Goal: Information Seeking & Learning: Compare options

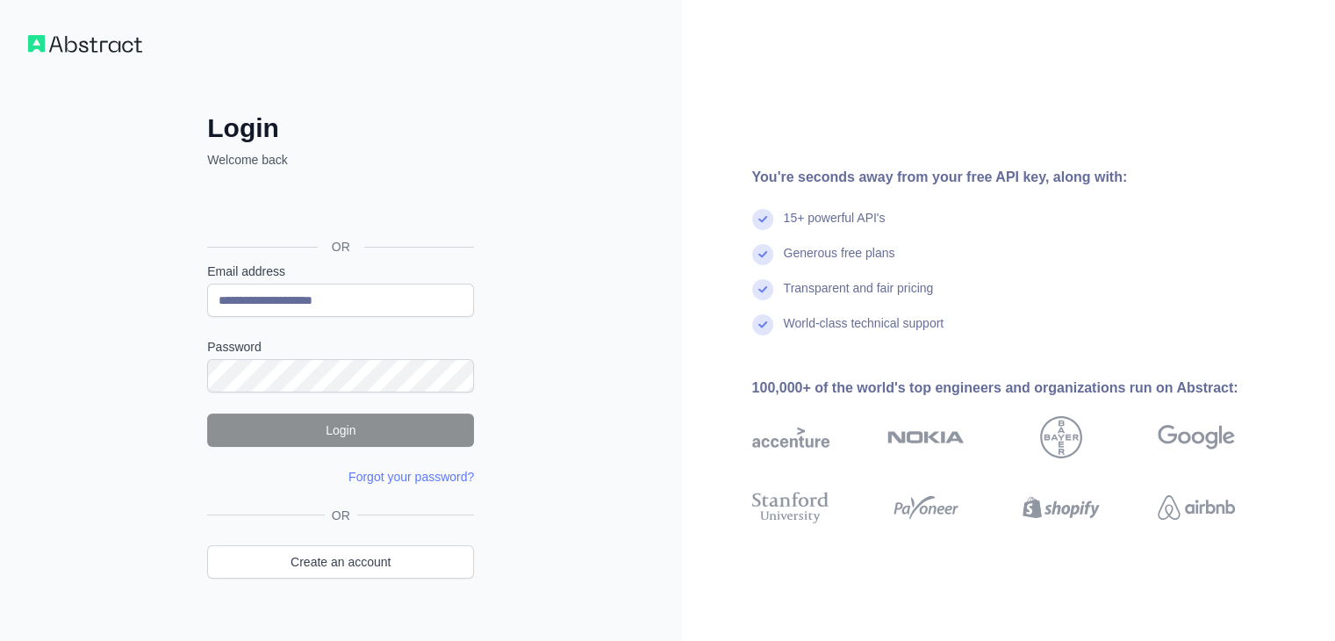
type input "**********"
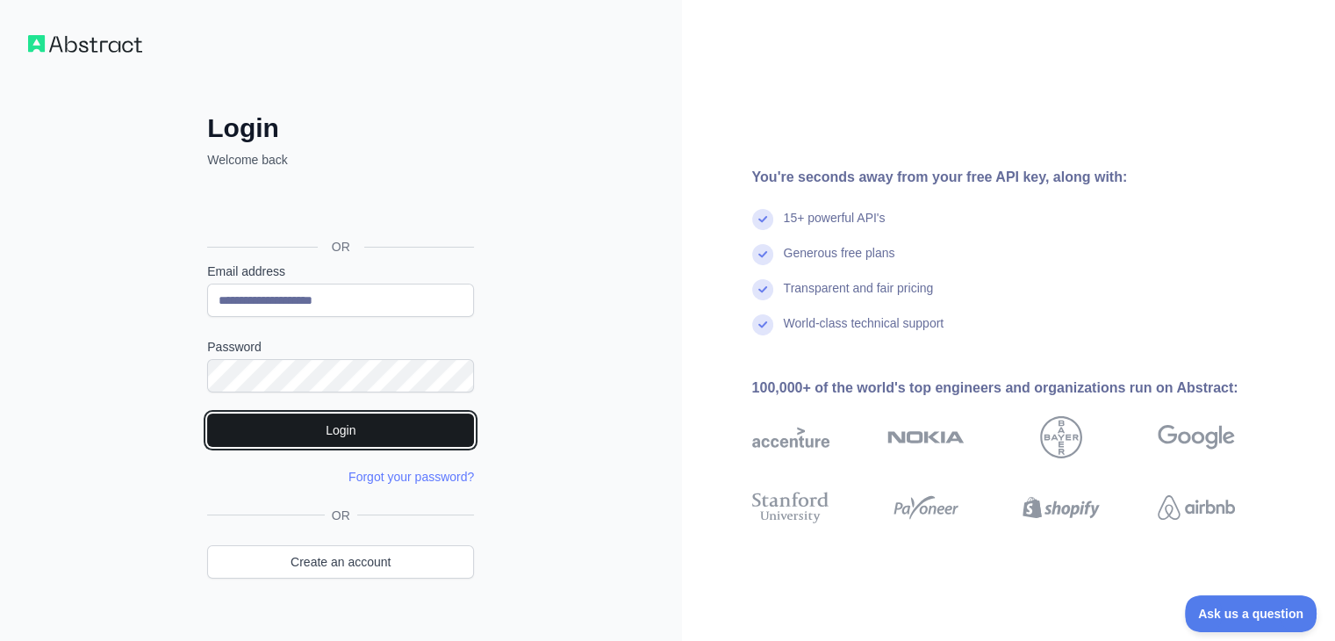
click at [363, 429] on button "Login" at bounding box center [340, 429] width 267 height 33
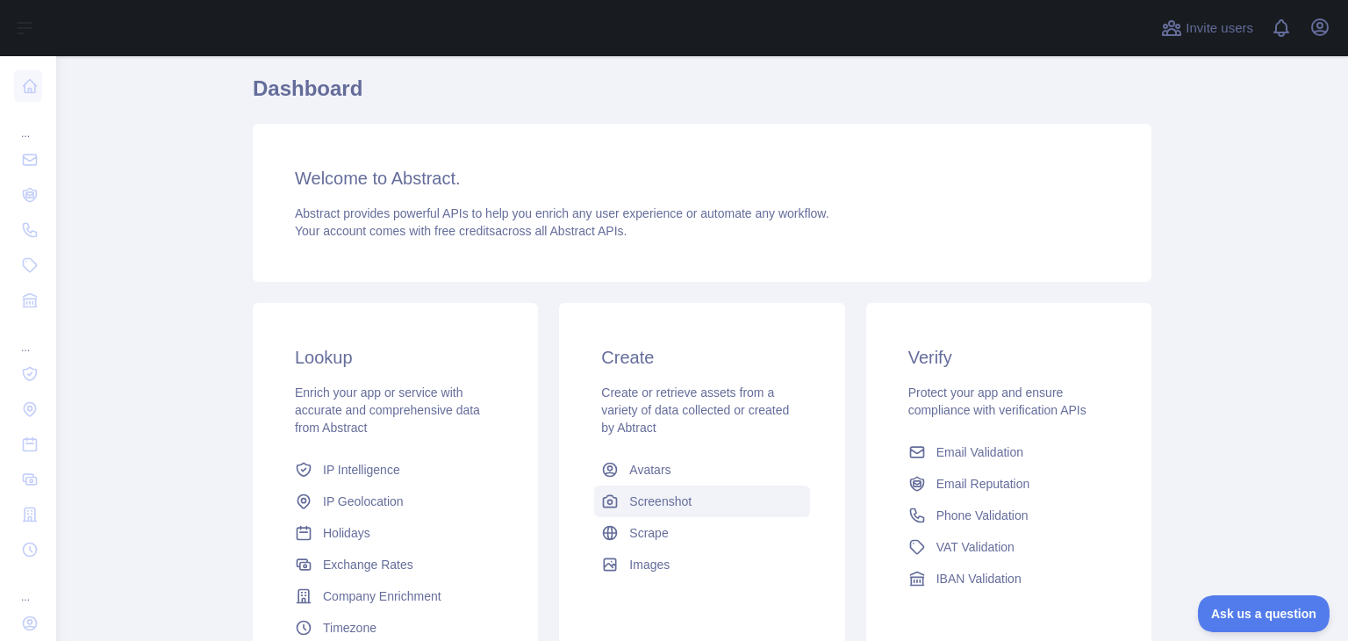
scroll to position [176, 0]
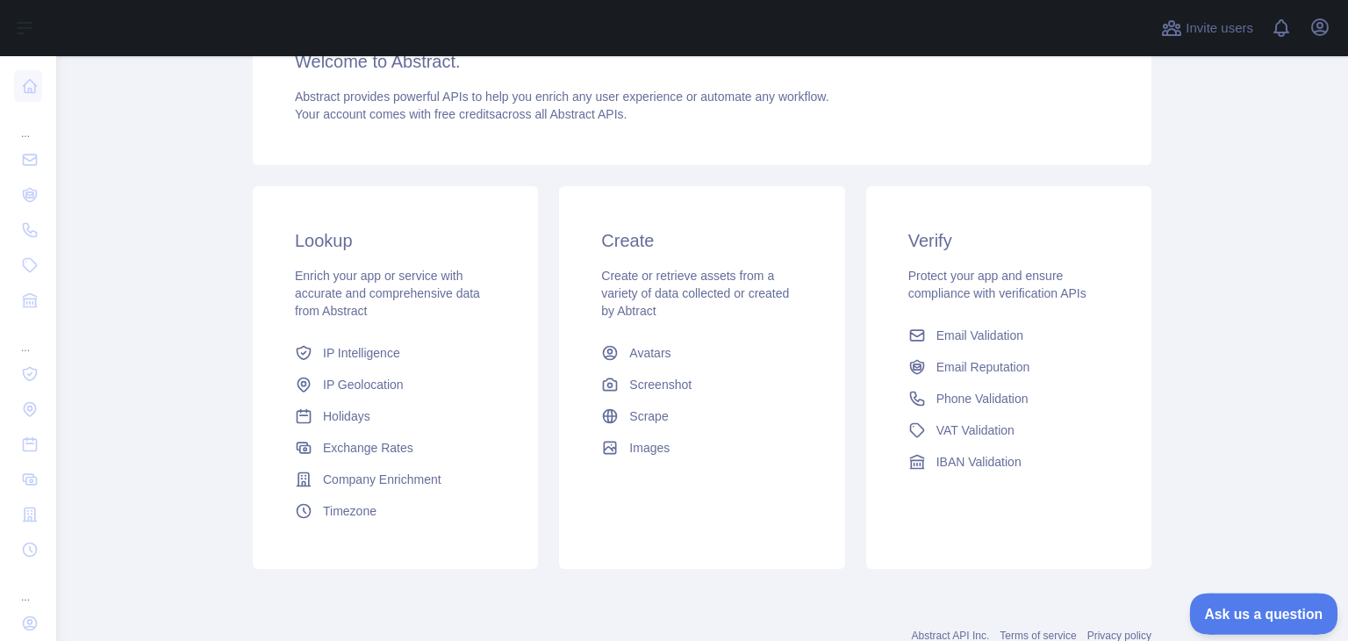
click at [1283, 611] on span "Ask us a question" at bounding box center [1256, 611] width 132 height 12
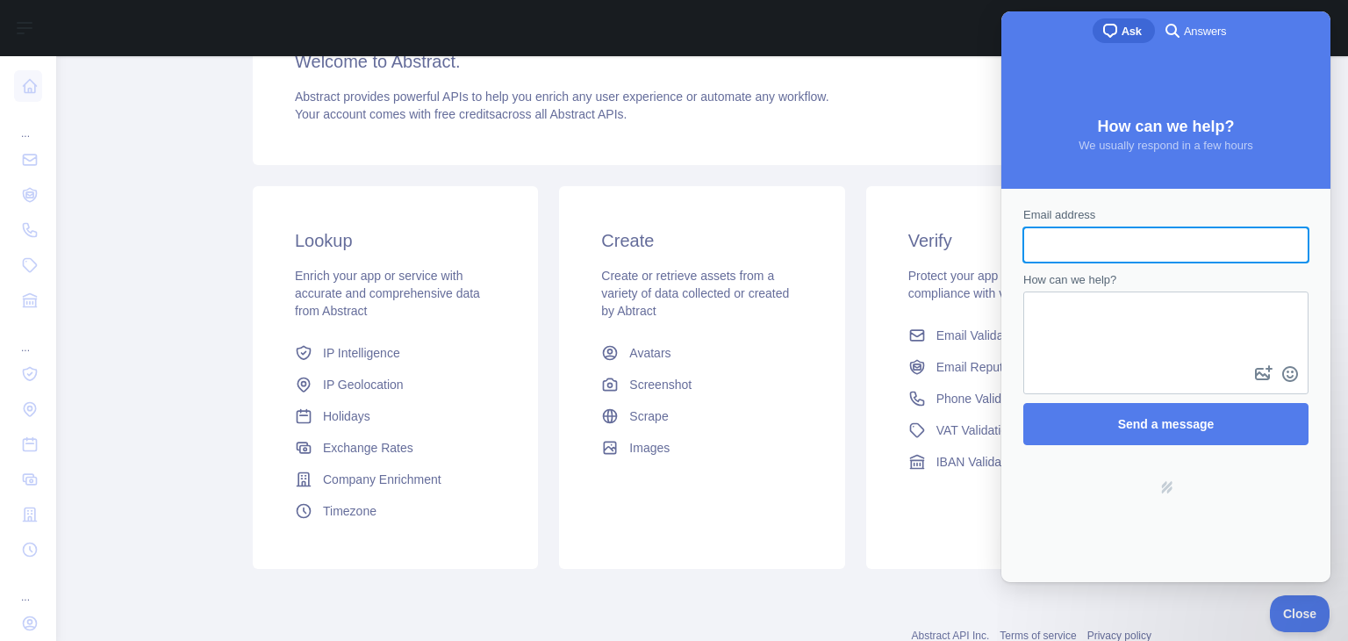
scroll to position [0, 0]
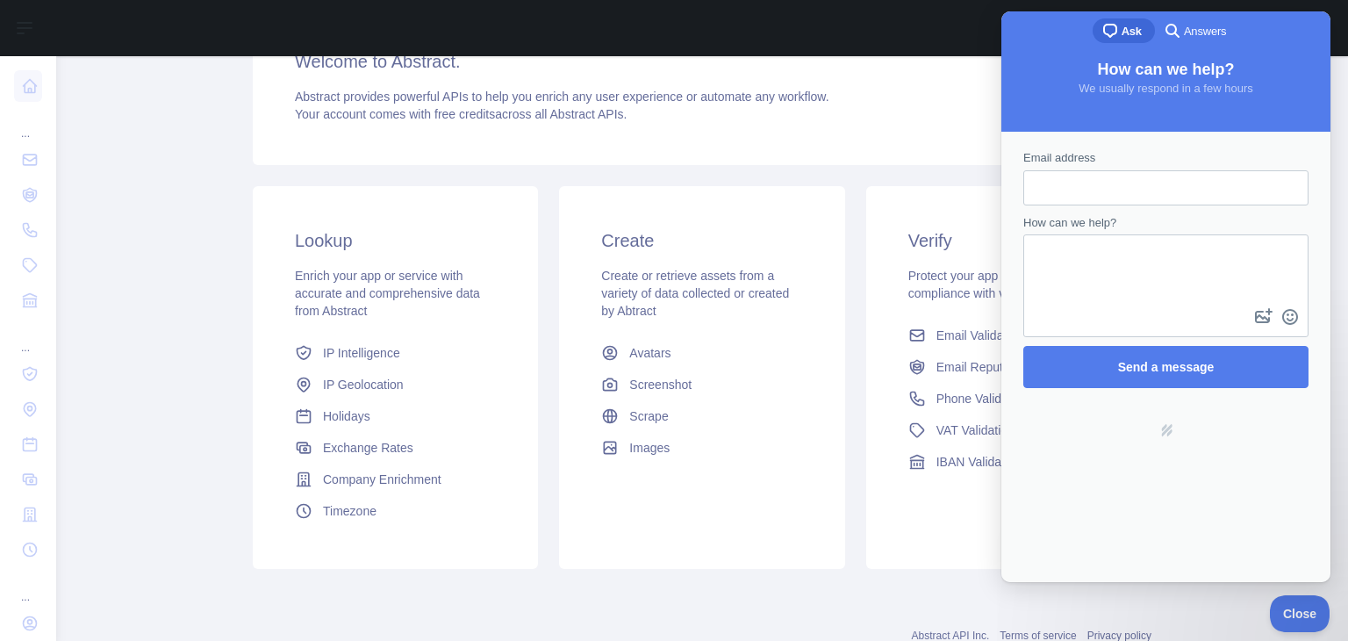
click at [1204, 34] on span "Answers" at bounding box center [1205, 32] width 42 height 18
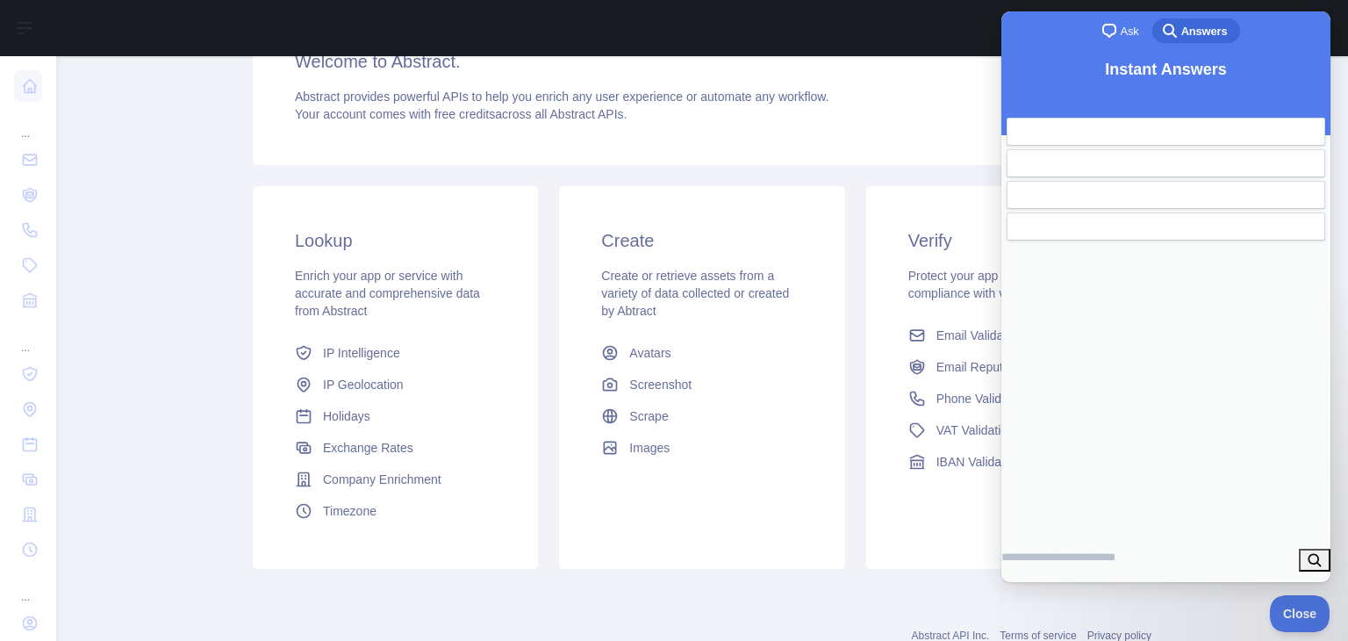
click at [1124, 36] on span "Ask" at bounding box center [1130, 32] width 18 height 18
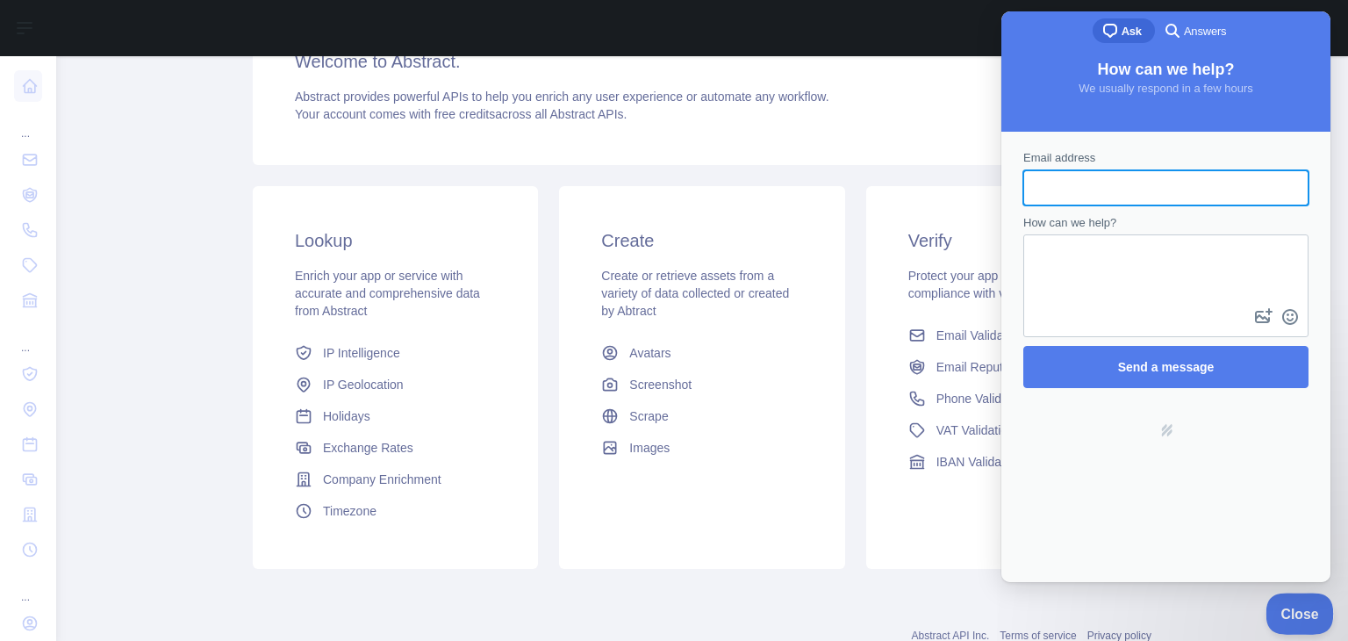
click at [1280, 612] on span "Close" at bounding box center [1296, 611] width 60 height 12
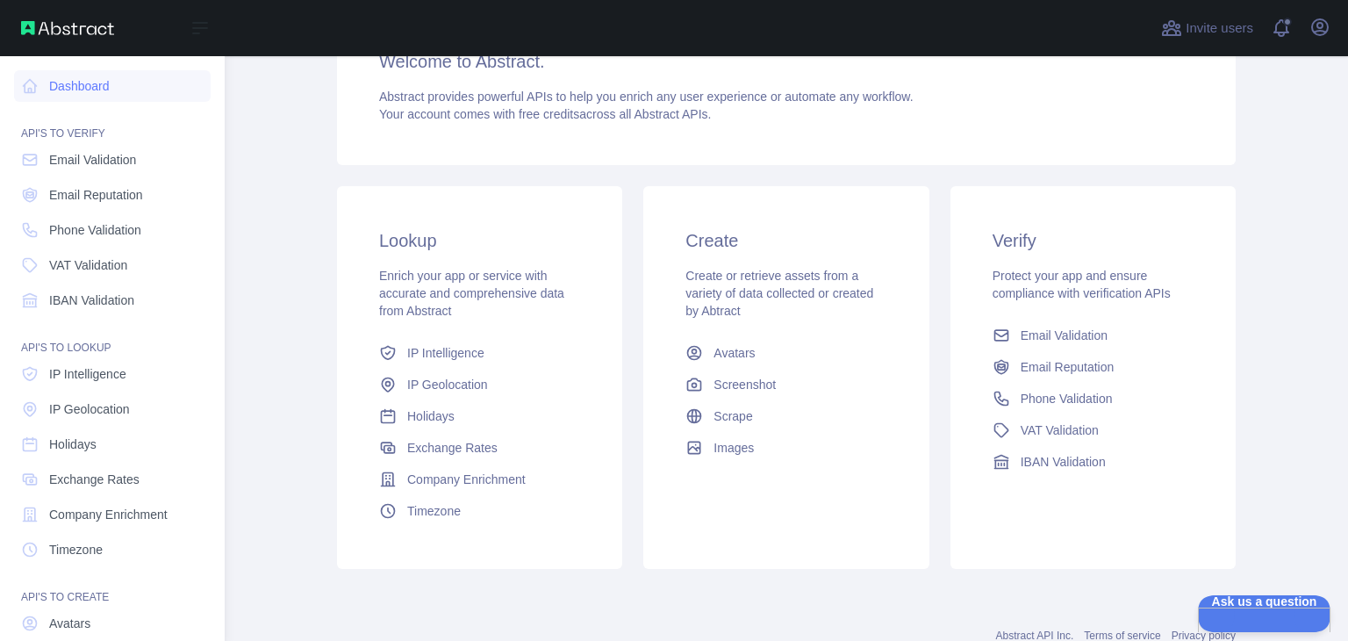
click at [205, 15] on div "Open sidebar" at bounding box center [112, 28] width 225 height 56
click at [201, 23] on icon at bounding box center [200, 28] width 14 height 11
click at [118, 373] on span "IP Intelligence" at bounding box center [87, 374] width 77 height 18
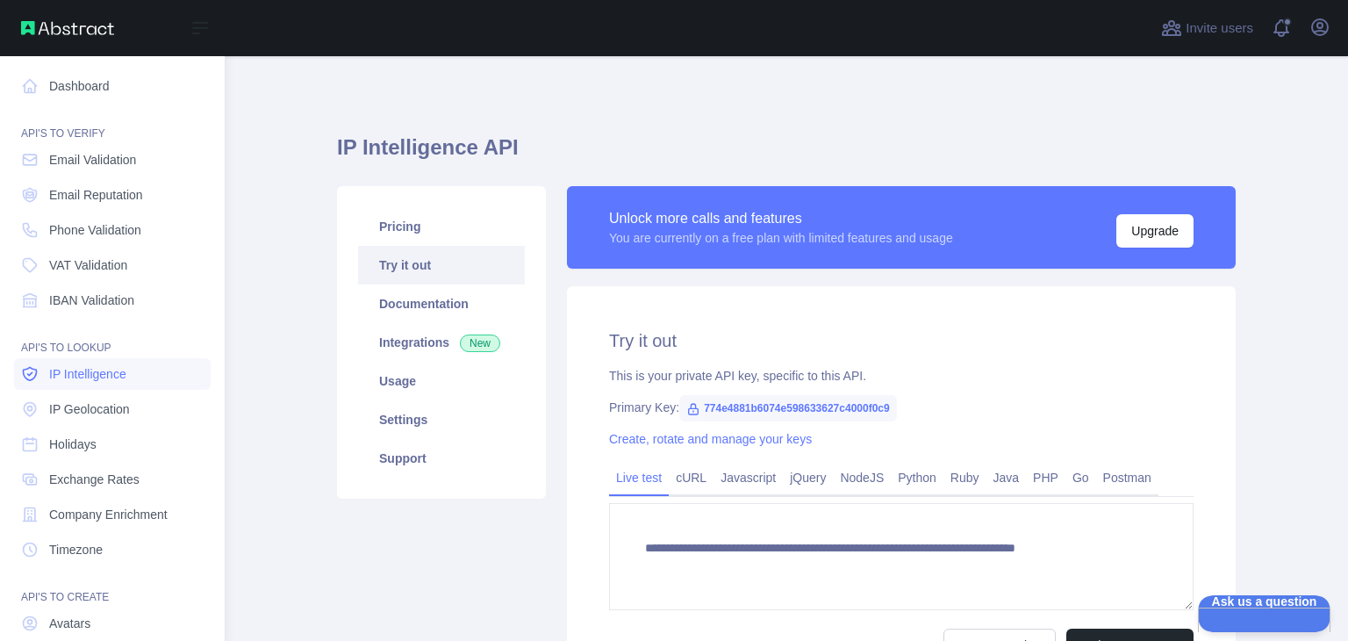
type textarea "**********"
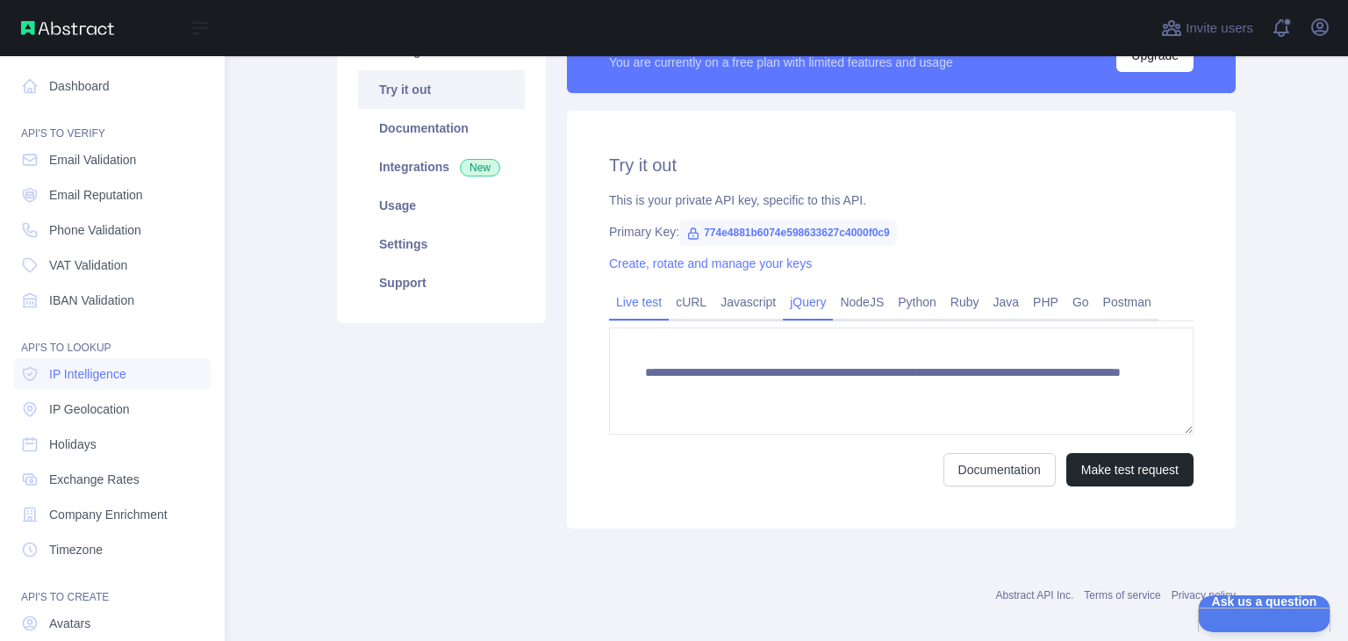
click at [801, 301] on link "jQuery" at bounding box center [808, 302] width 50 height 28
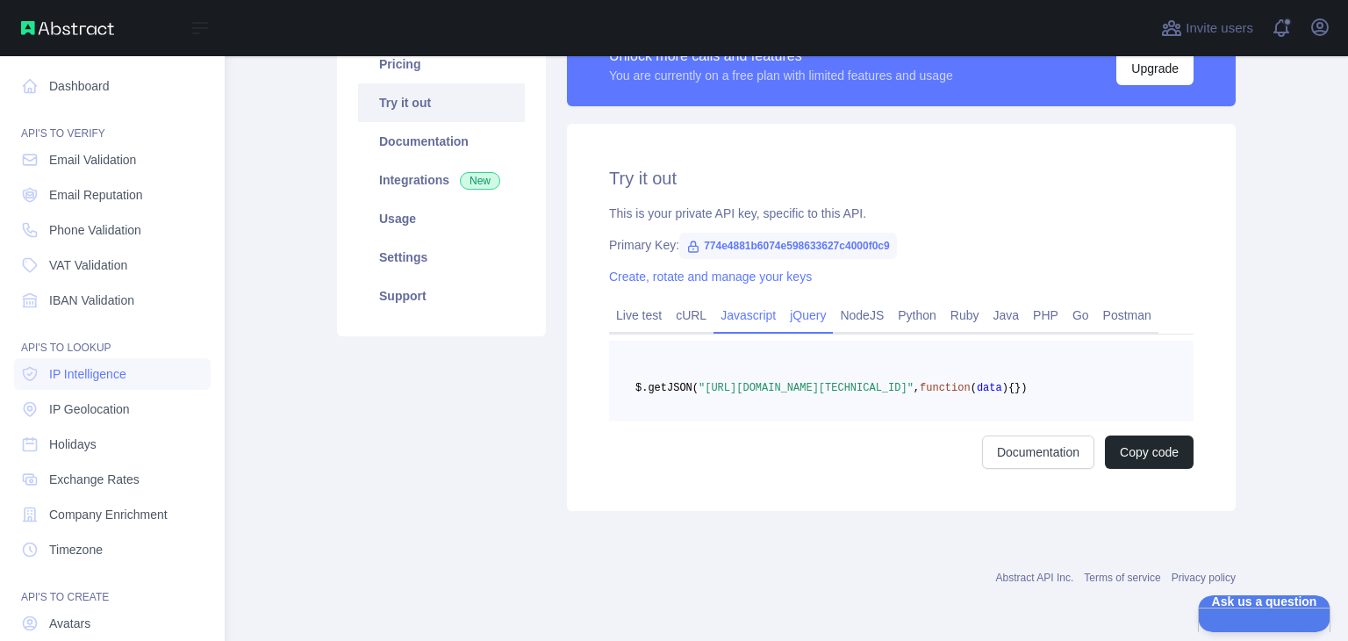
click at [758, 307] on link "Javascript" at bounding box center [748, 315] width 69 height 28
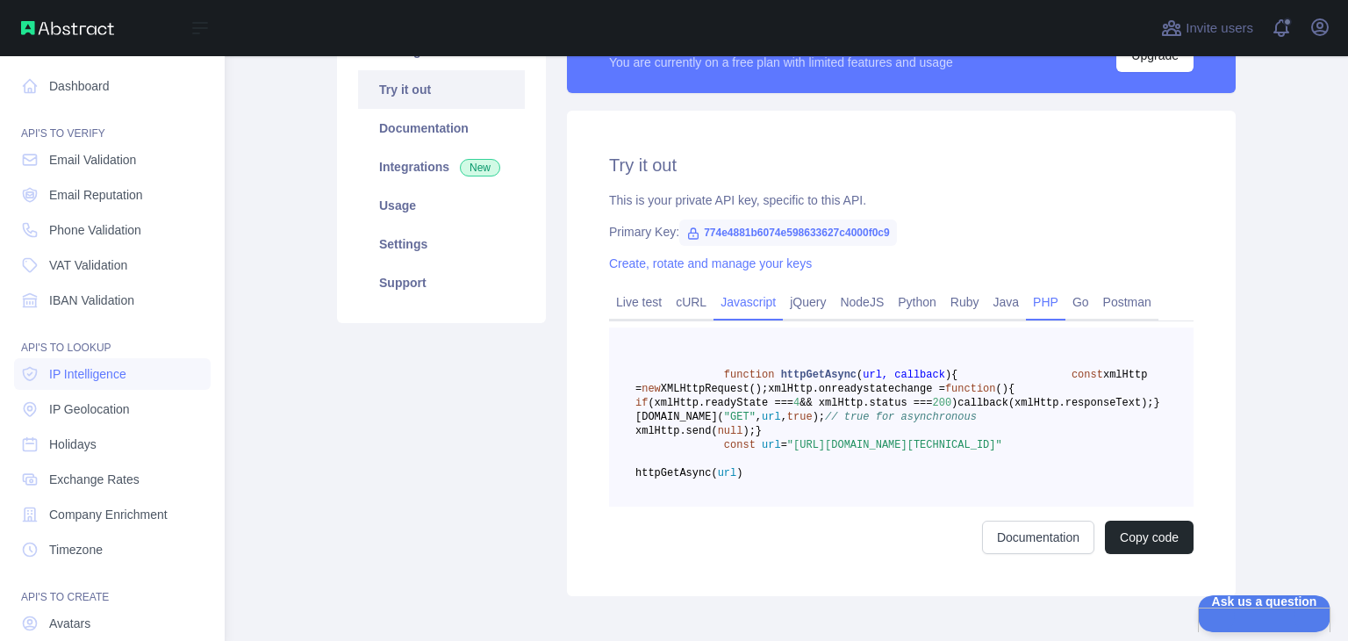
click at [1033, 299] on link "PHP" at bounding box center [1046, 302] width 40 height 28
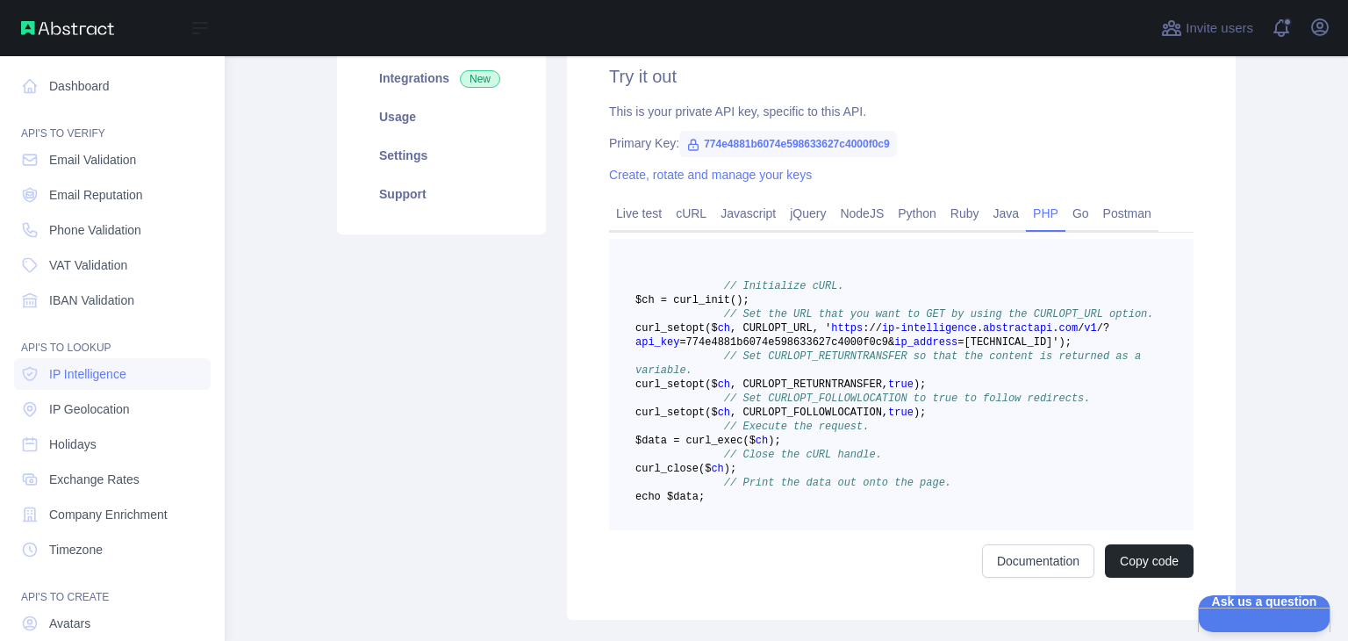
scroll to position [263, 0]
click at [1075, 219] on link "Go" at bounding box center [1081, 214] width 31 height 28
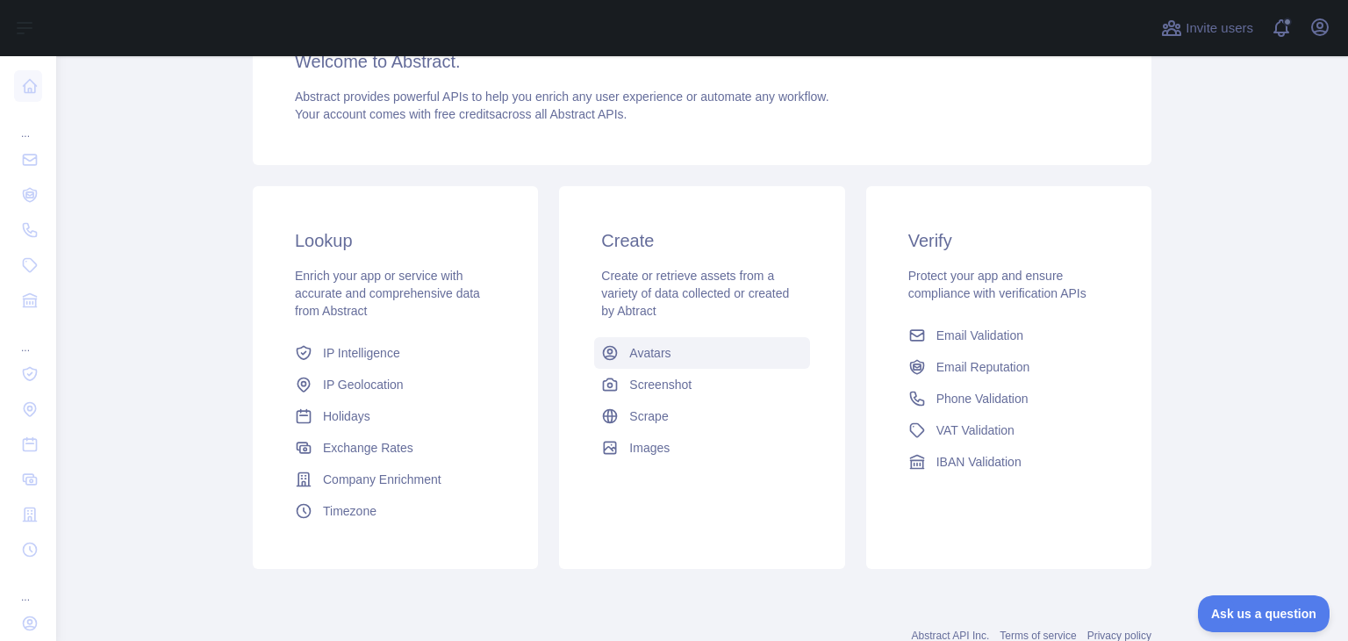
click at [615, 357] on link "Avatars" at bounding box center [701, 353] width 215 height 32
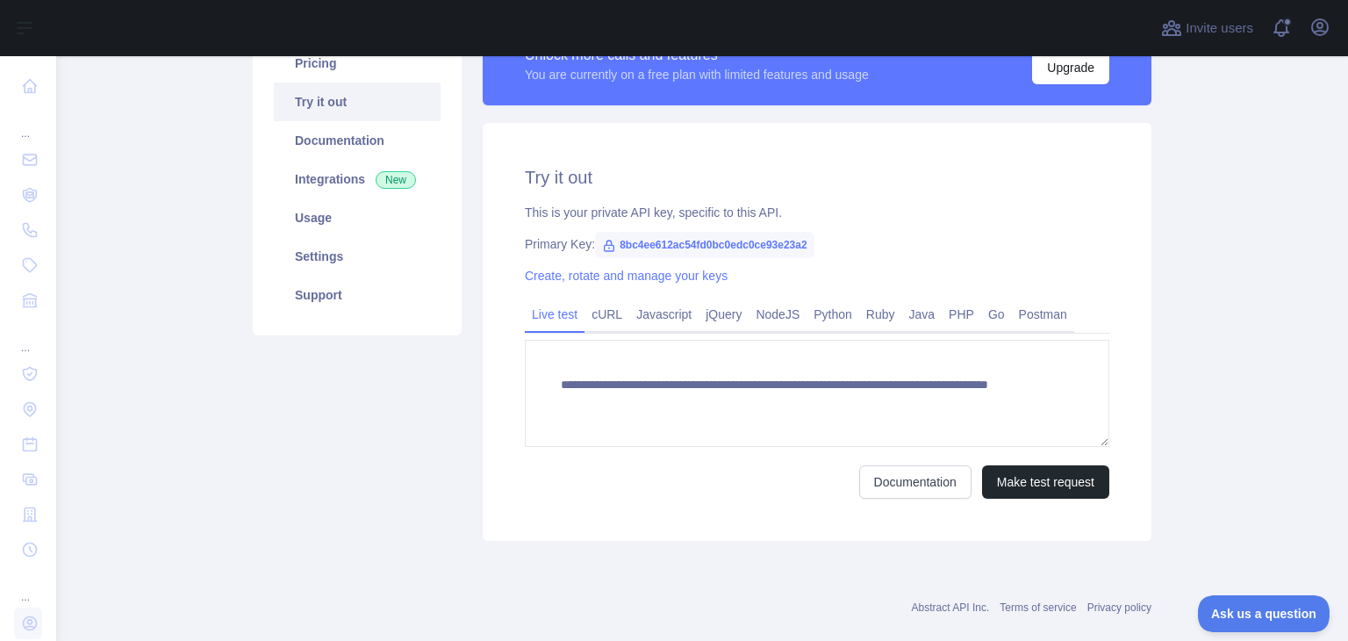
scroll to position [192, 0]
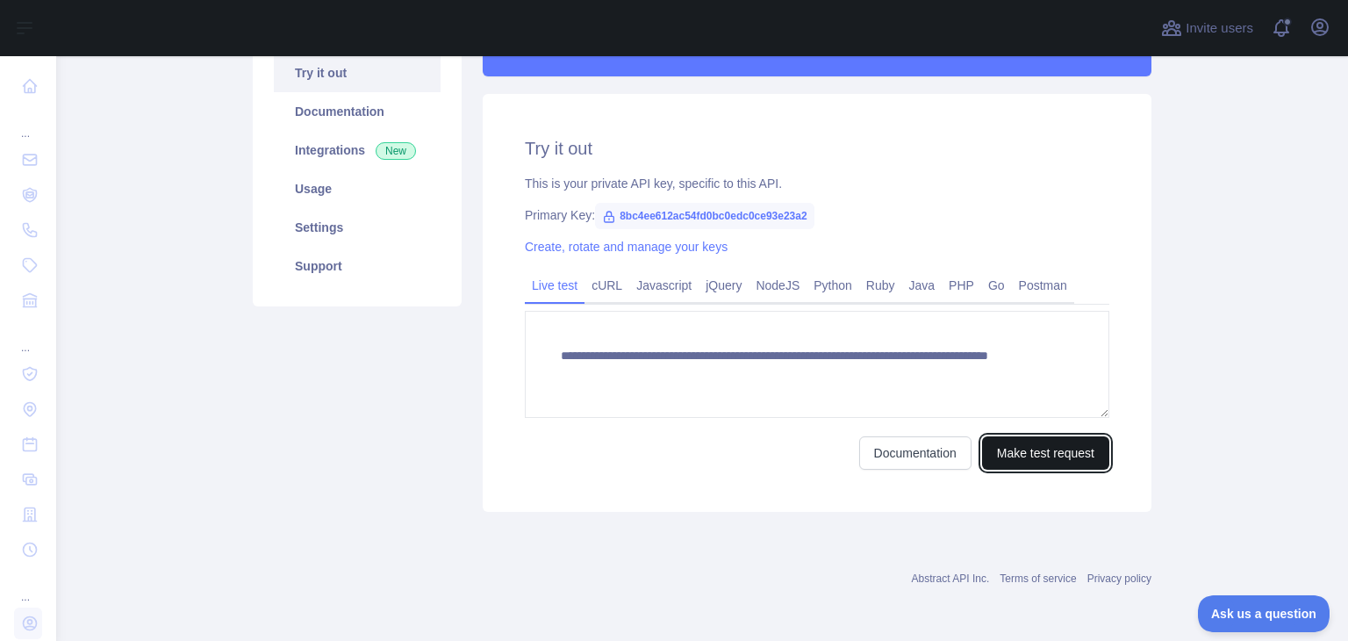
click at [1071, 461] on button "Make test request" at bounding box center [1045, 452] width 127 height 33
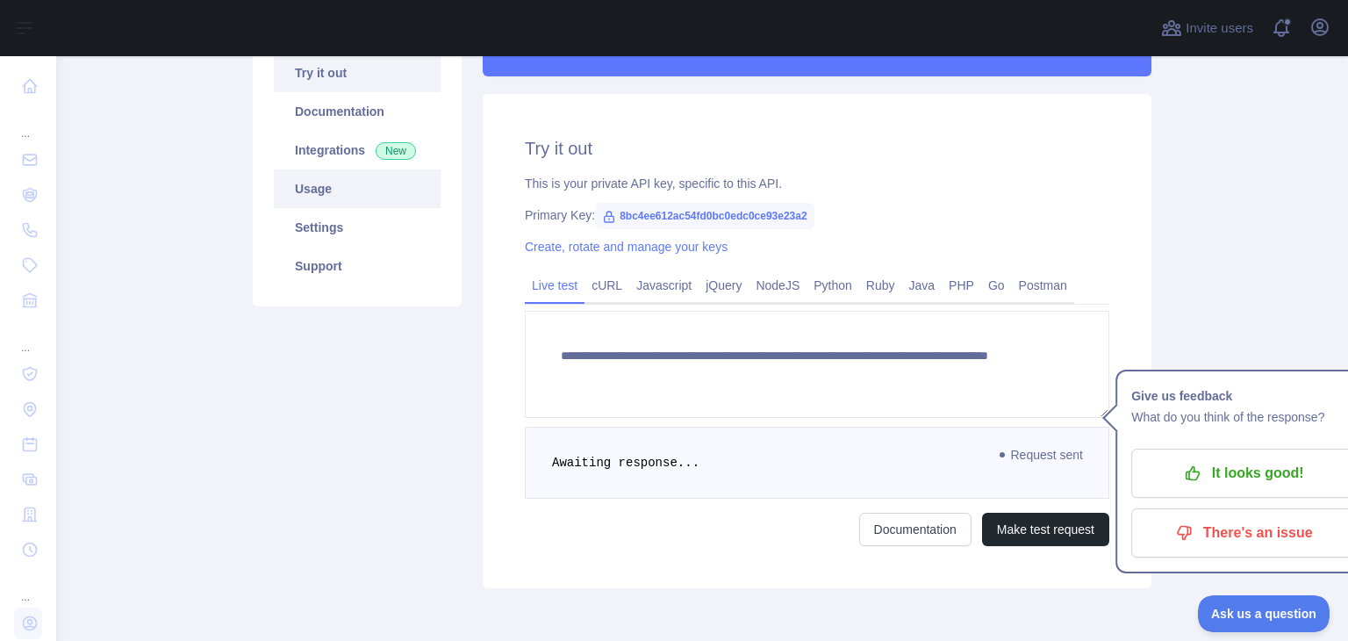
click at [351, 194] on link "Usage" at bounding box center [357, 188] width 167 height 39
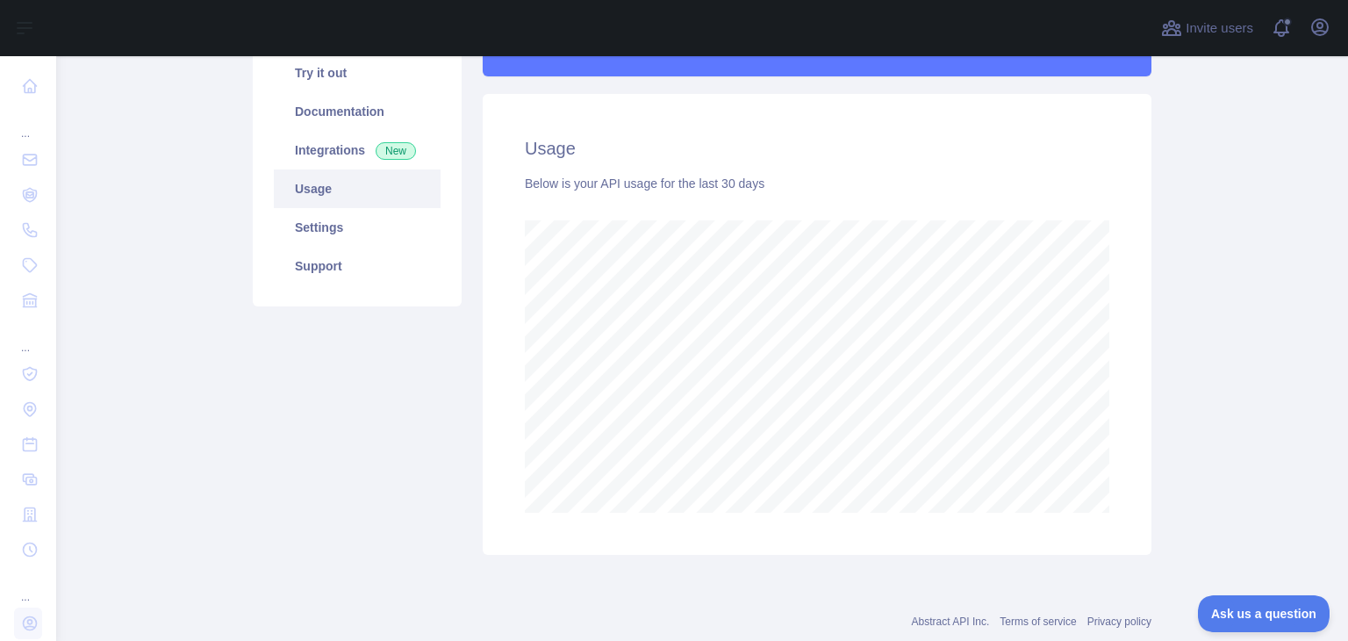
scroll to position [584, 1278]
click at [354, 230] on link "Settings" at bounding box center [357, 227] width 167 height 39
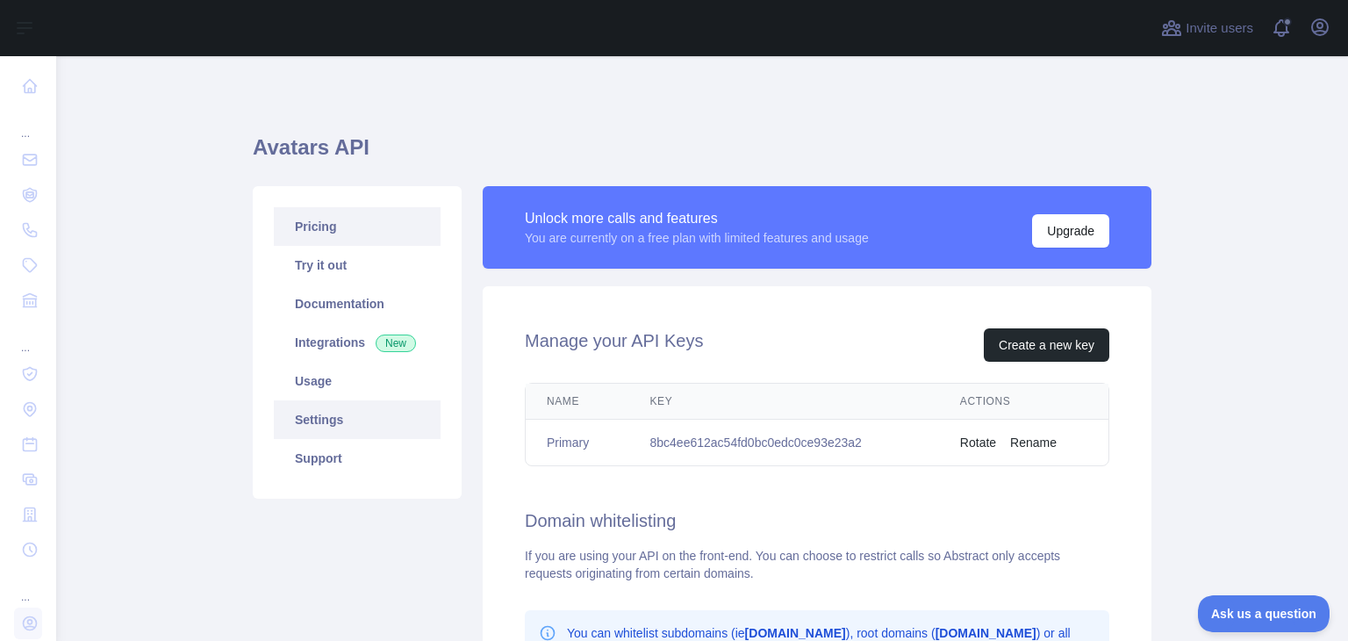
click at [353, 241] on link "Pricing" at bounding box center [357, 226] width 167 height 39
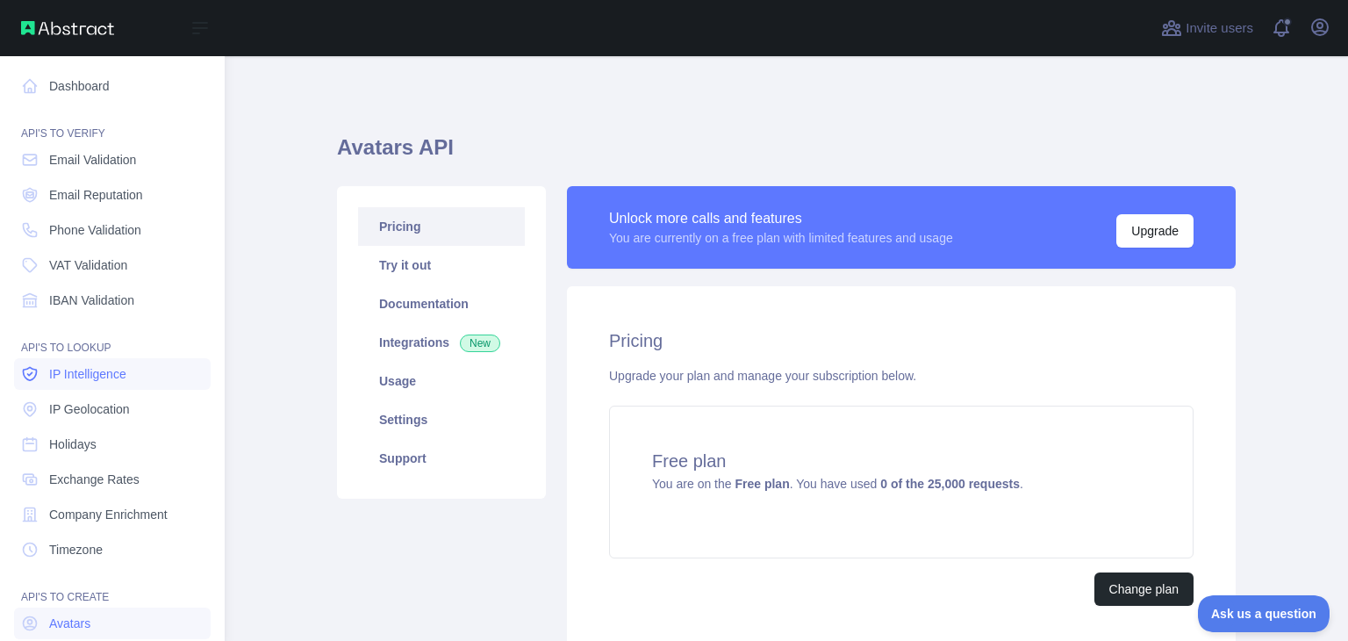
click at [119, 380] on span "IP Intelligence" at bounding box center [87, 374] width 77 height 18
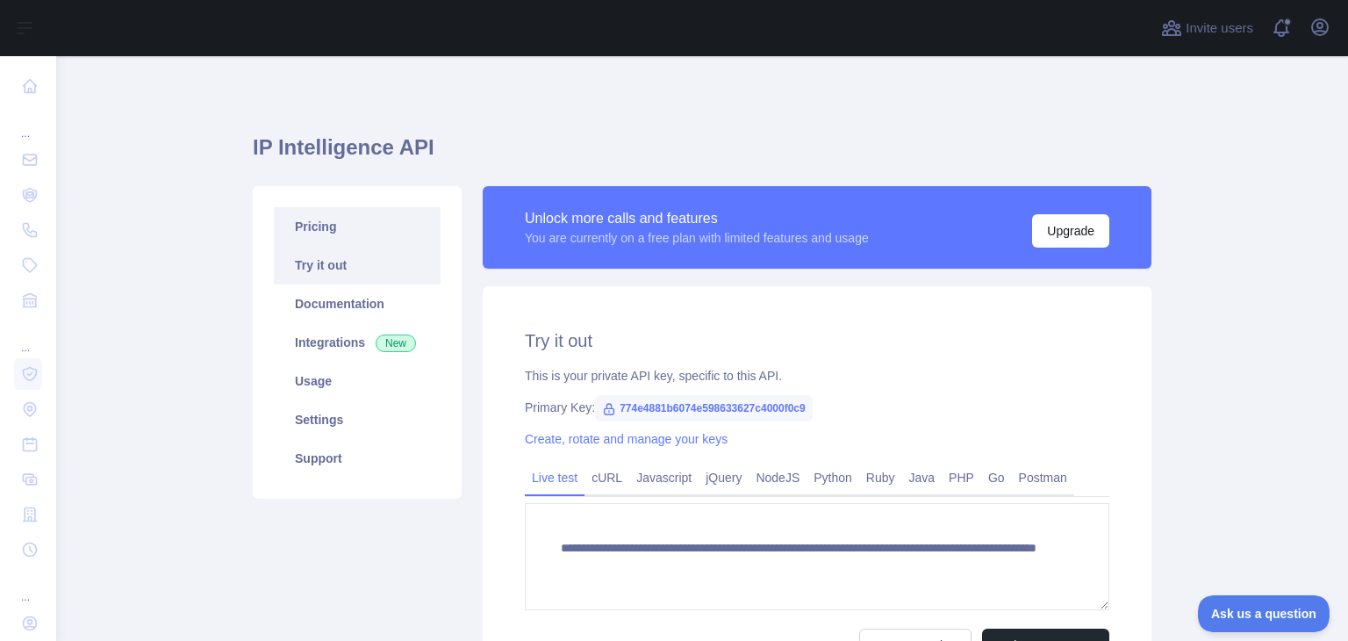
click at [356, 233] on link "Pricing" at bounding box center [357, 226] width 167 height 39
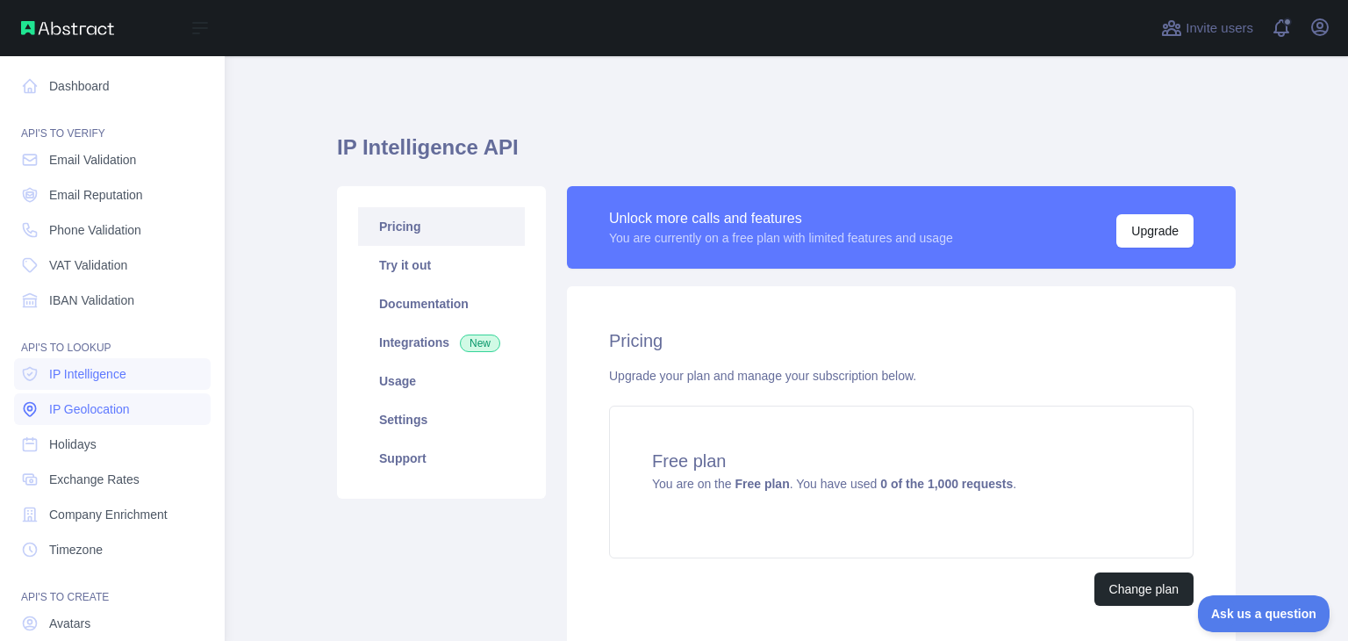
click at [72, 417] on span "IP Geolocation" at bounding box center [89, 409] width 81 height 18
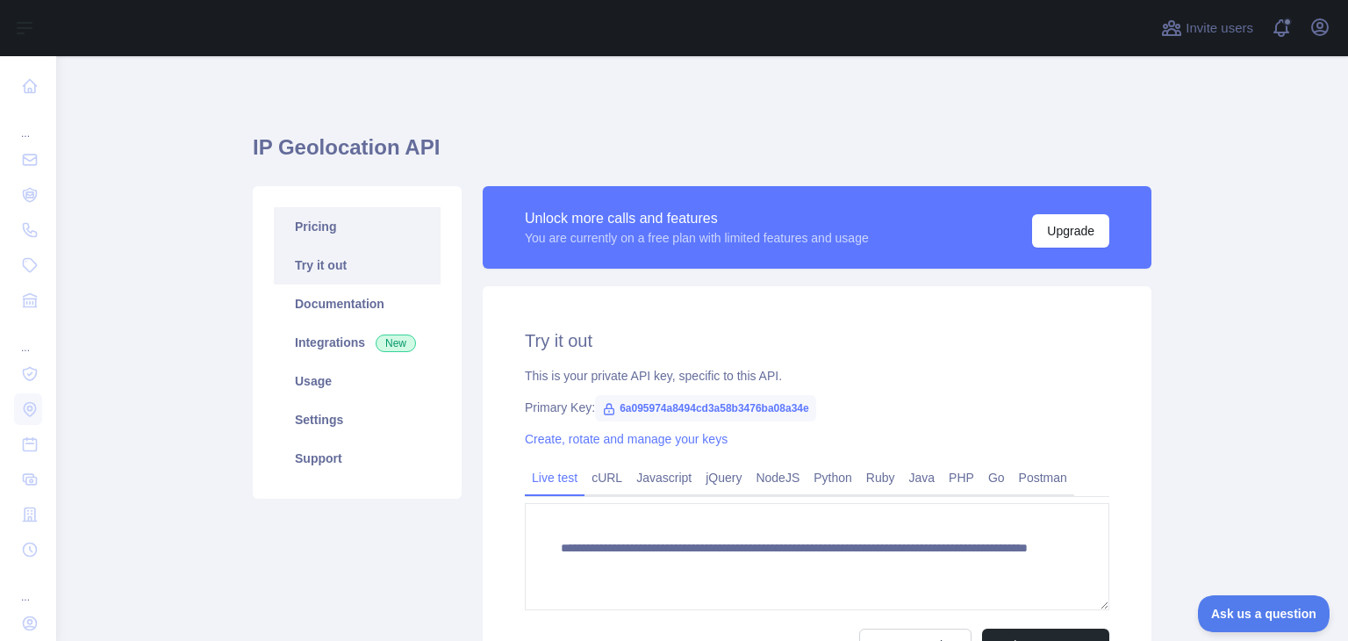
click at [363, 234] on link "Pricing" at bounding box center [357, 226] width 167 height 39
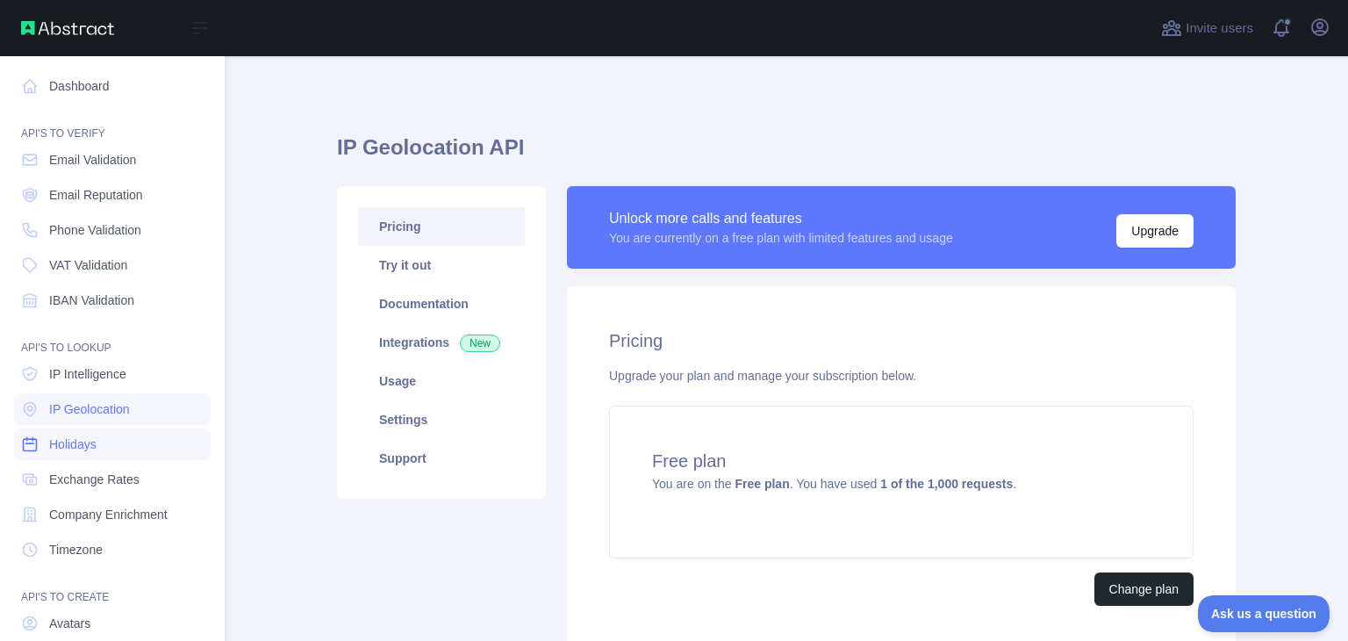
click at [127, 450] on link "Holidays" at bounding box center [112, 444] width 197 height 32
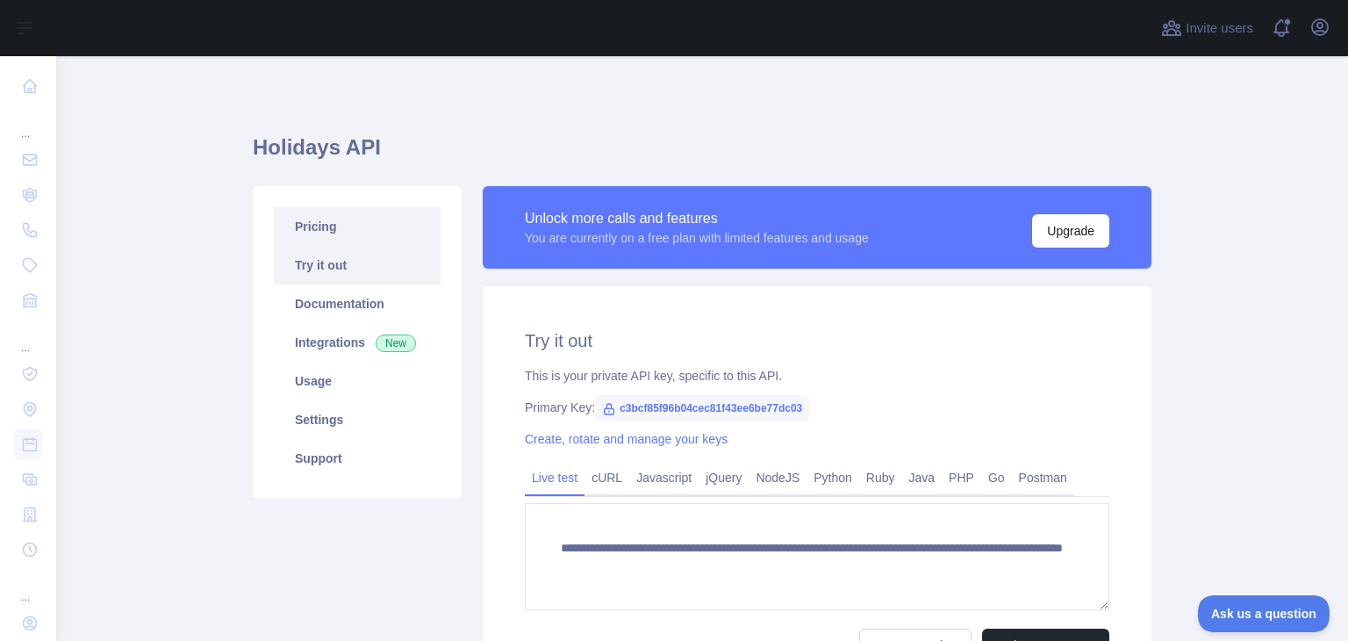
click at [327, 233] on link "Pricing" at bounding box center [357, 226] width 167 height 39
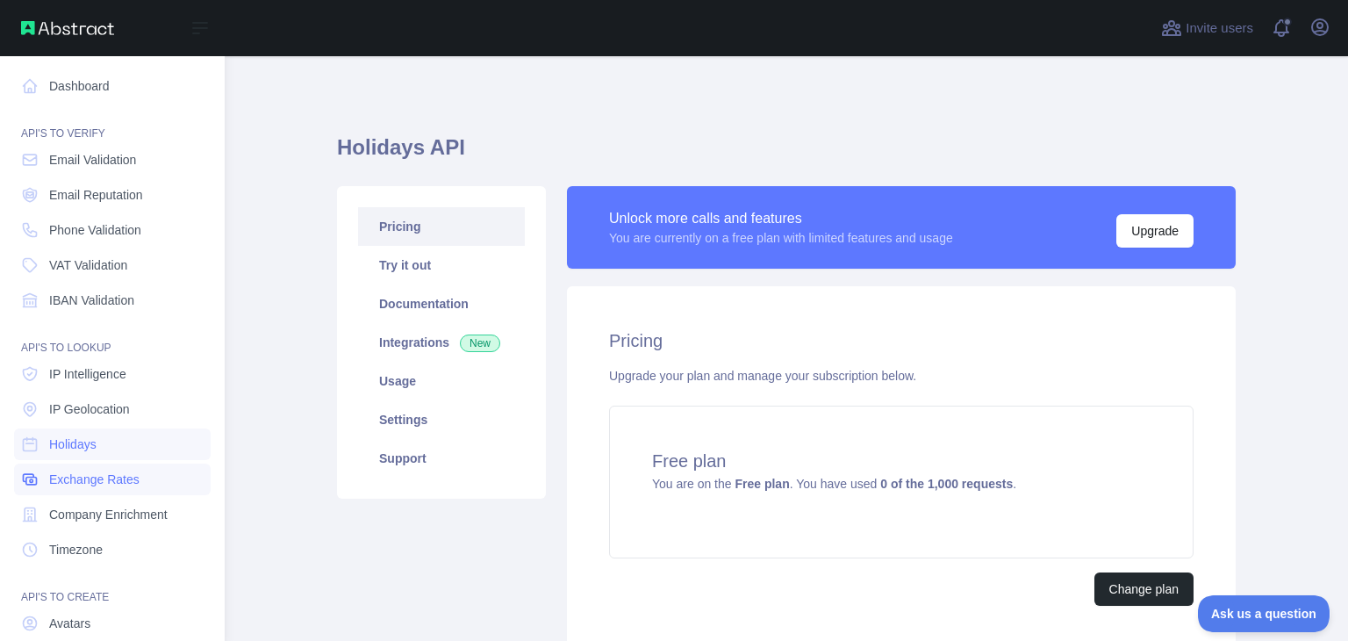
click at [87, 485] on span "Exchange Rates" at bounding box center [94, 480] width 90 height 18
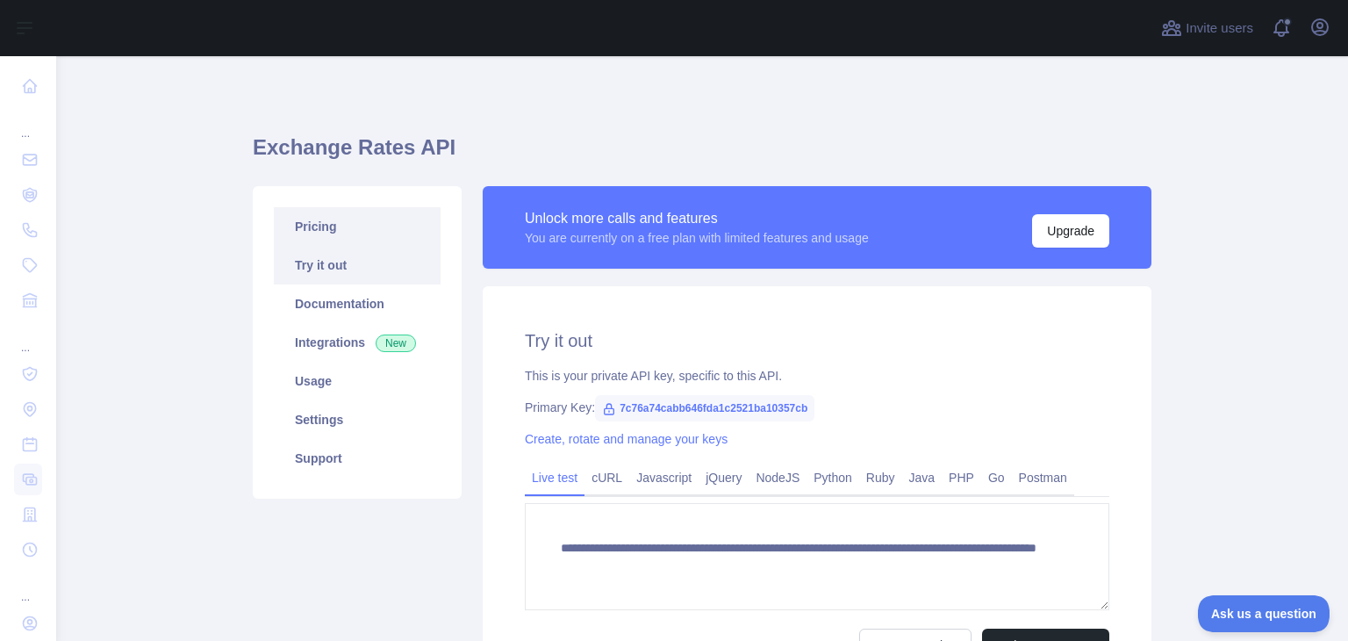
click at [378, 215] on link "Pricing" at bounding box center [357, 226] width 167 height 39
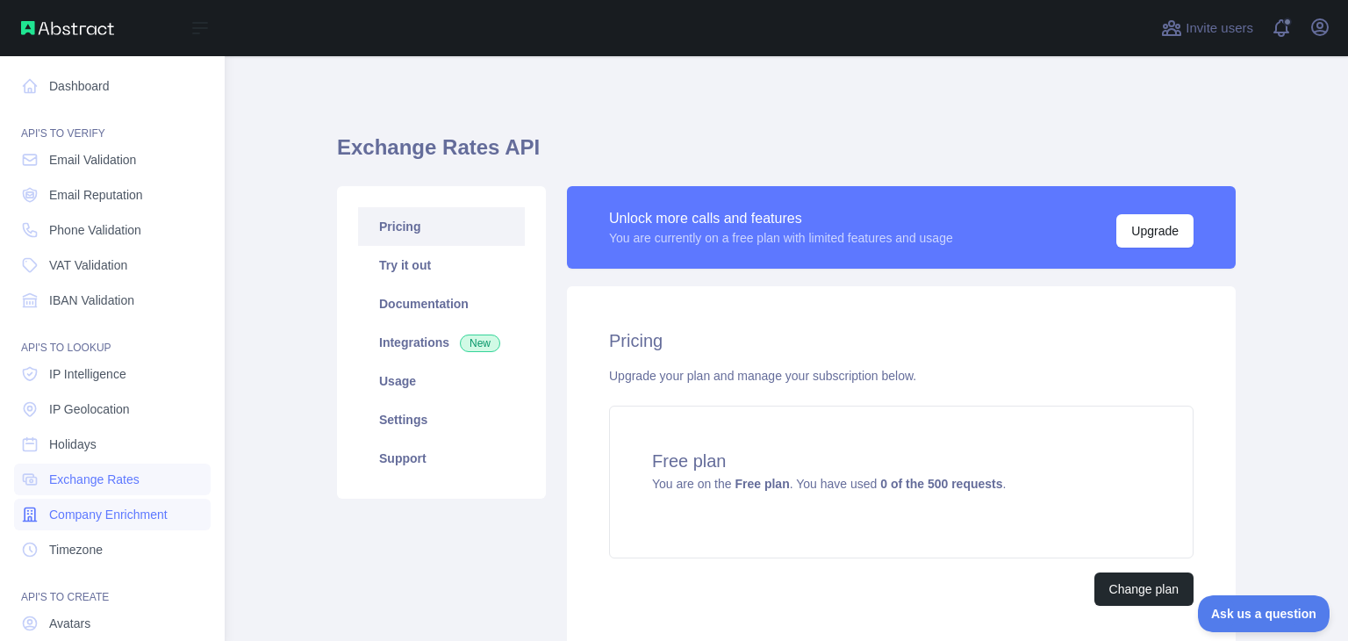
click at [90, 521] on span "Company Enrichment" at bounding box center [108, 515] width 119 height 18
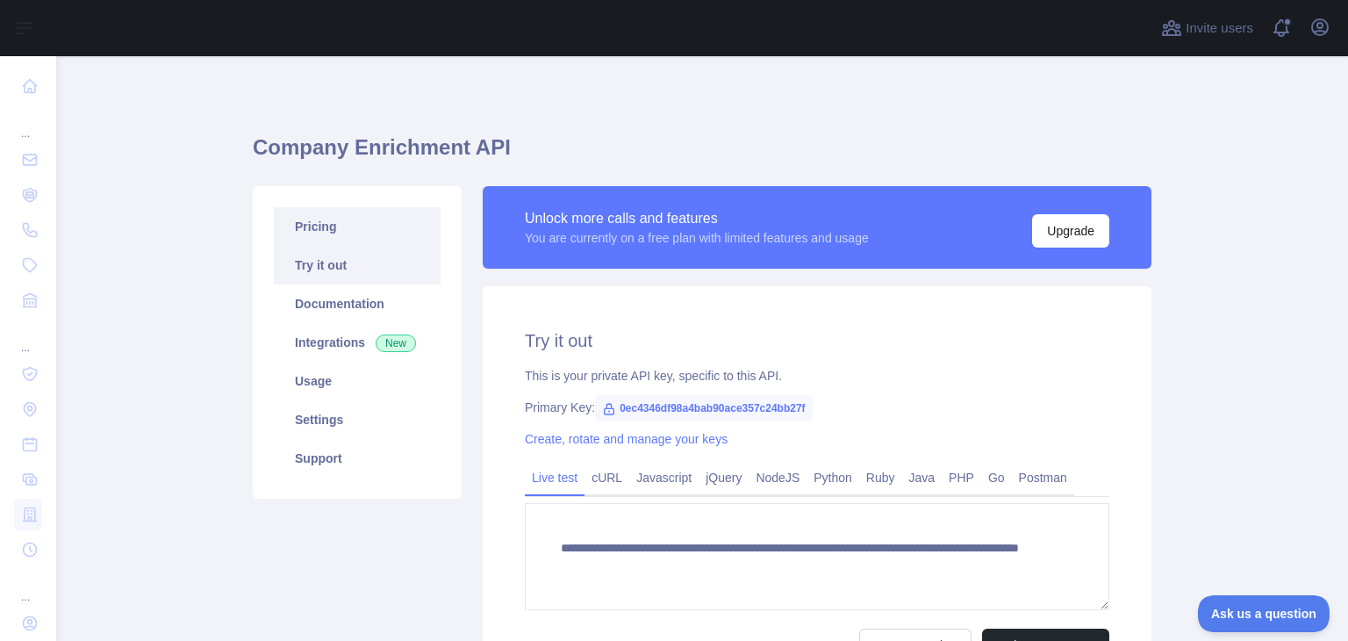
click at [394, 240] on link "Pricing" at bounding box center [357, 226] width 167 height 39
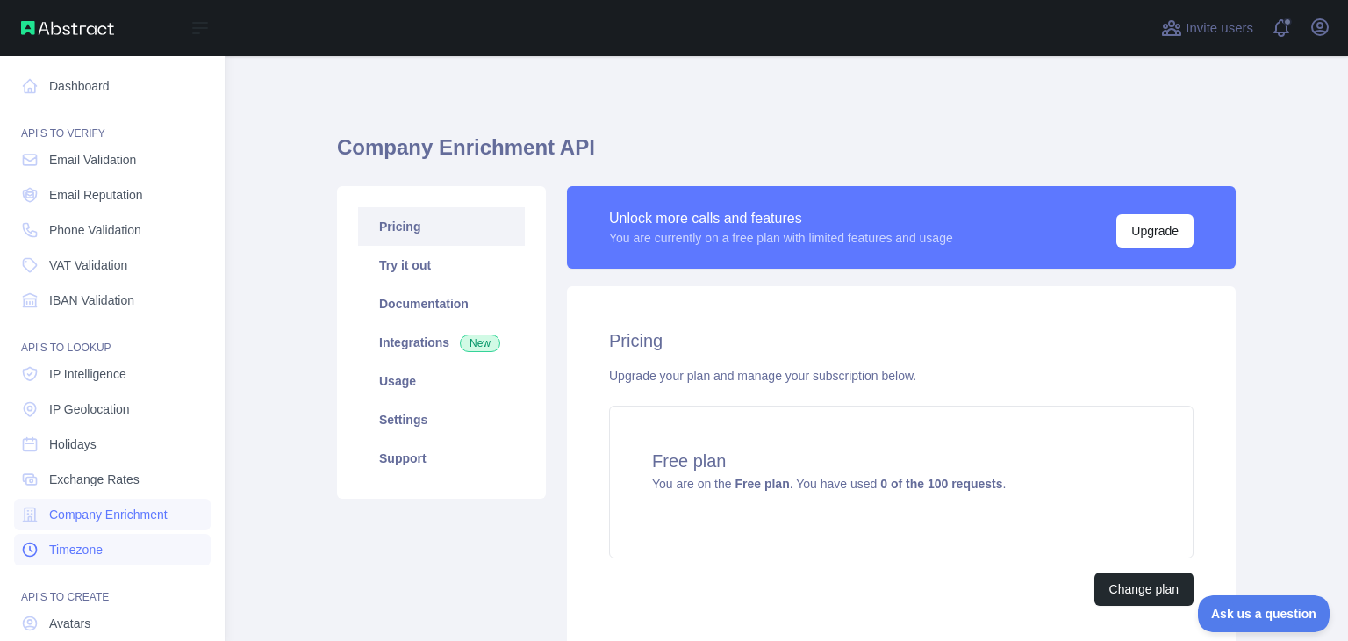
click at [109, 554] on link "Timezone" at bounding box center [112, 550] width 197 height 32
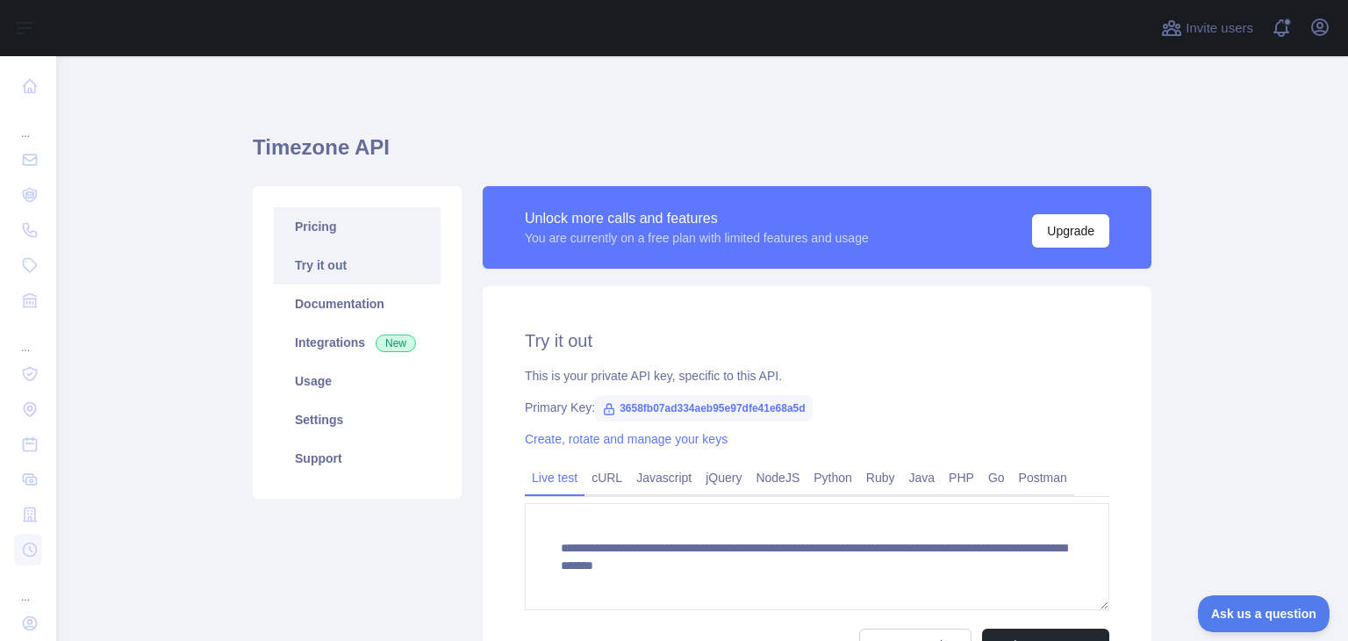
click at [370, 213] on link "Pricing" at bounding box center [357, 226] width 167 height 39
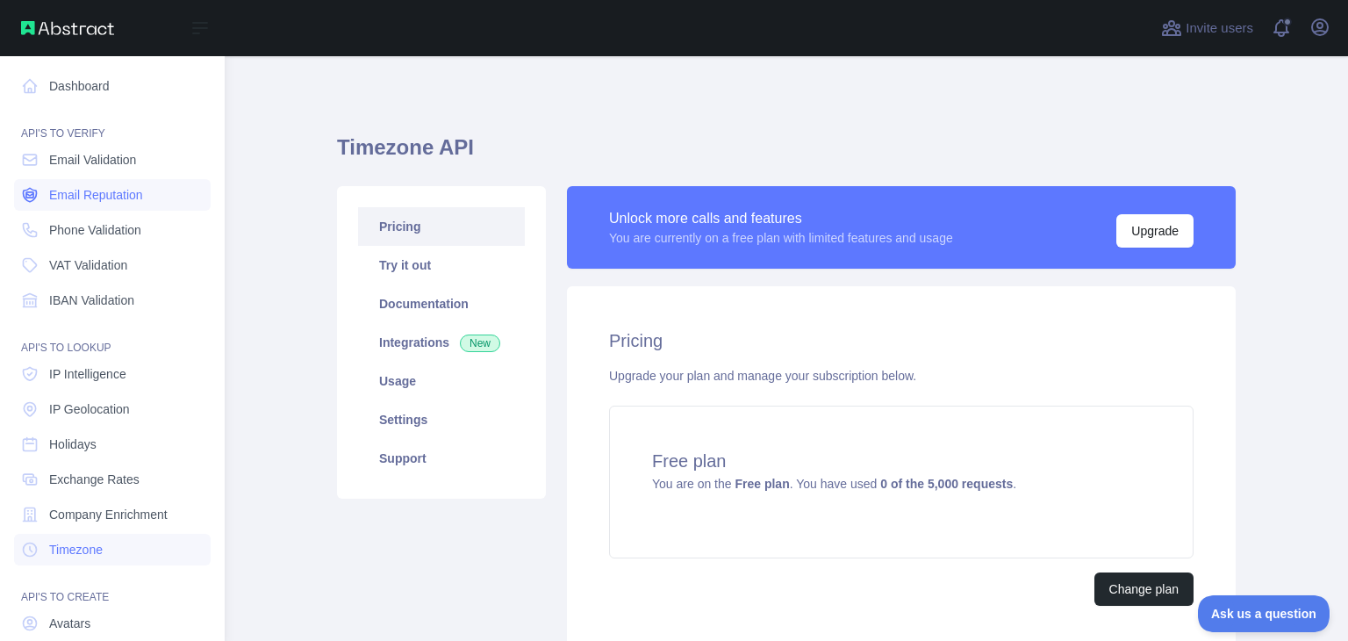
click at [137, 190] on span "Email Reputation" at bounding box center [96, 195] width 94 height 18
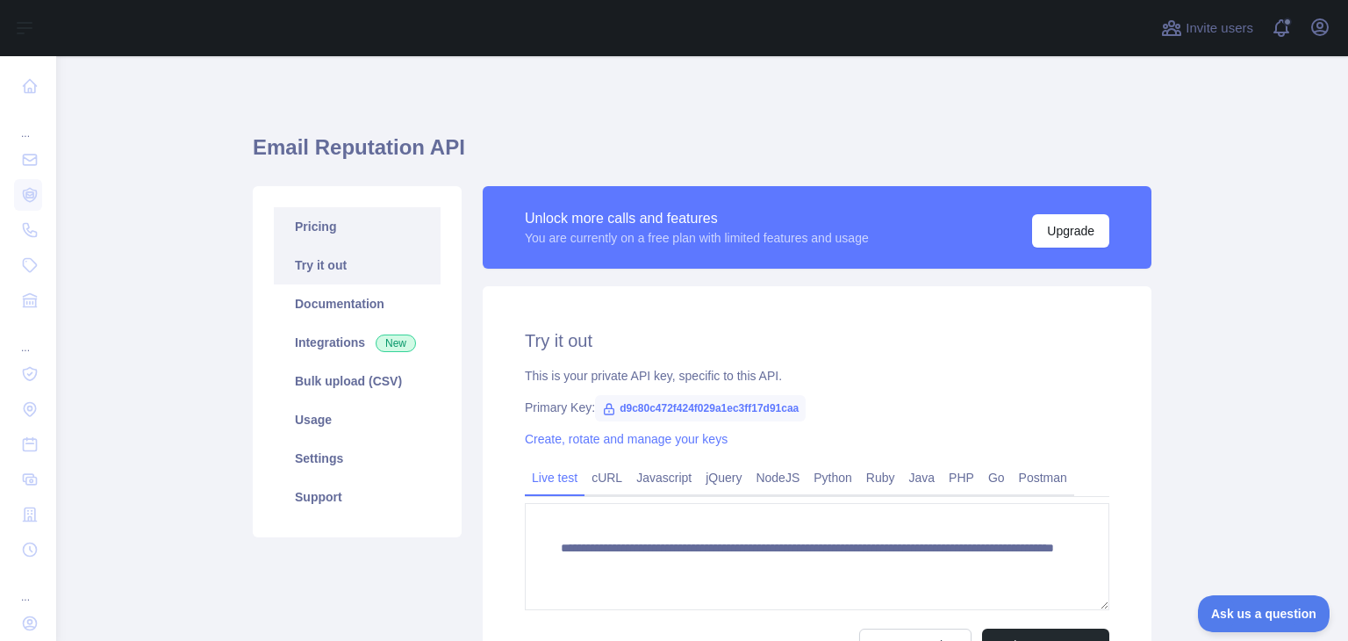
click at [330, 241] on link "Pricing" at bounding box center [357, 226] width 167 height 39
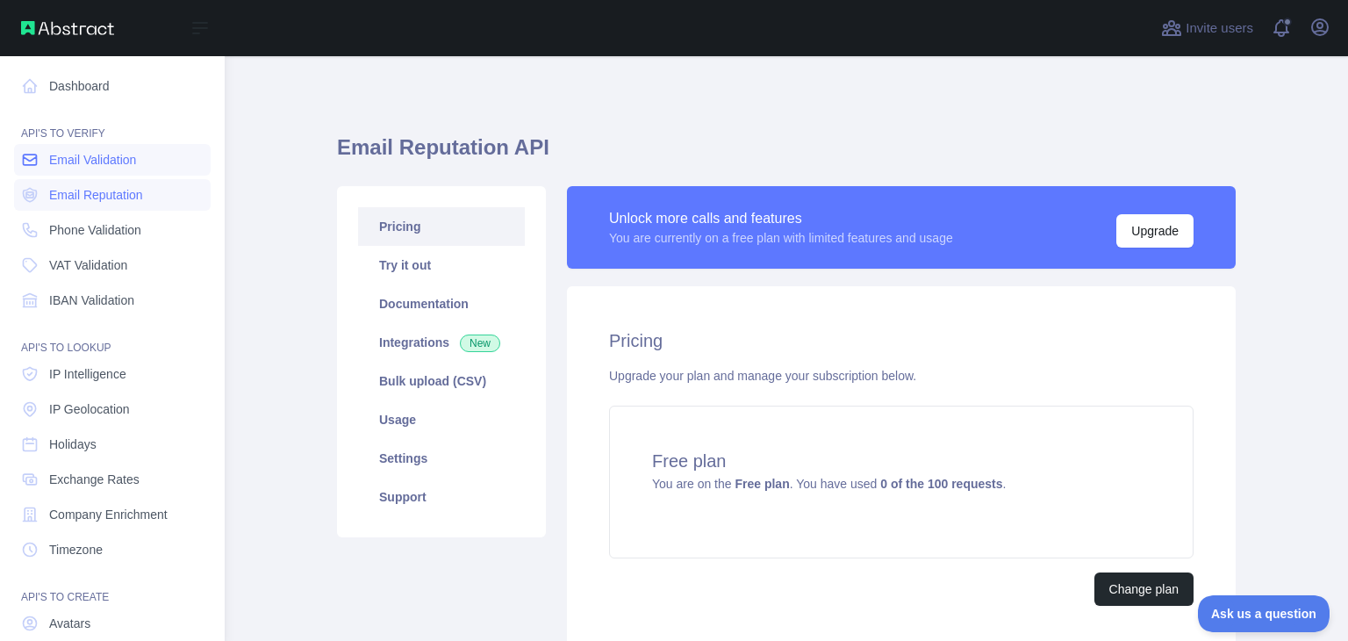
click at [92, 165] on span "Email Validation" at bounding box center [92, 160] width 87 height 18
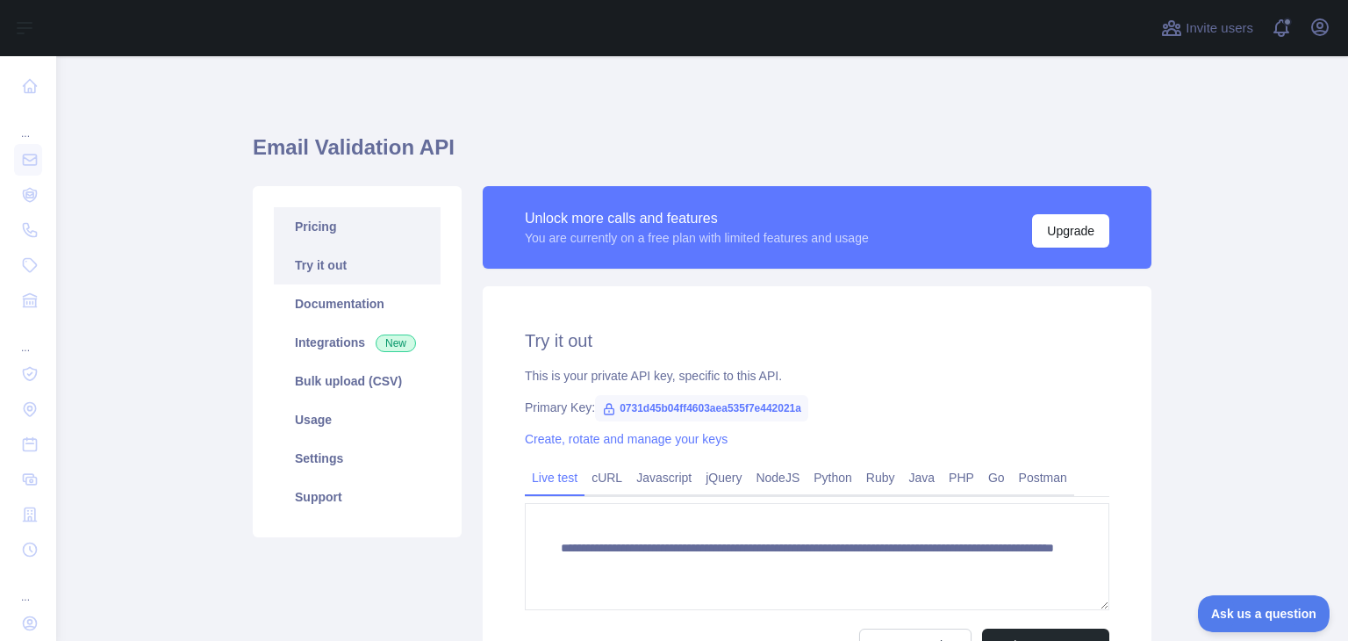
click at [340, 227] on link "Pricing" at bounding box center [357, 226] width 167 height 39
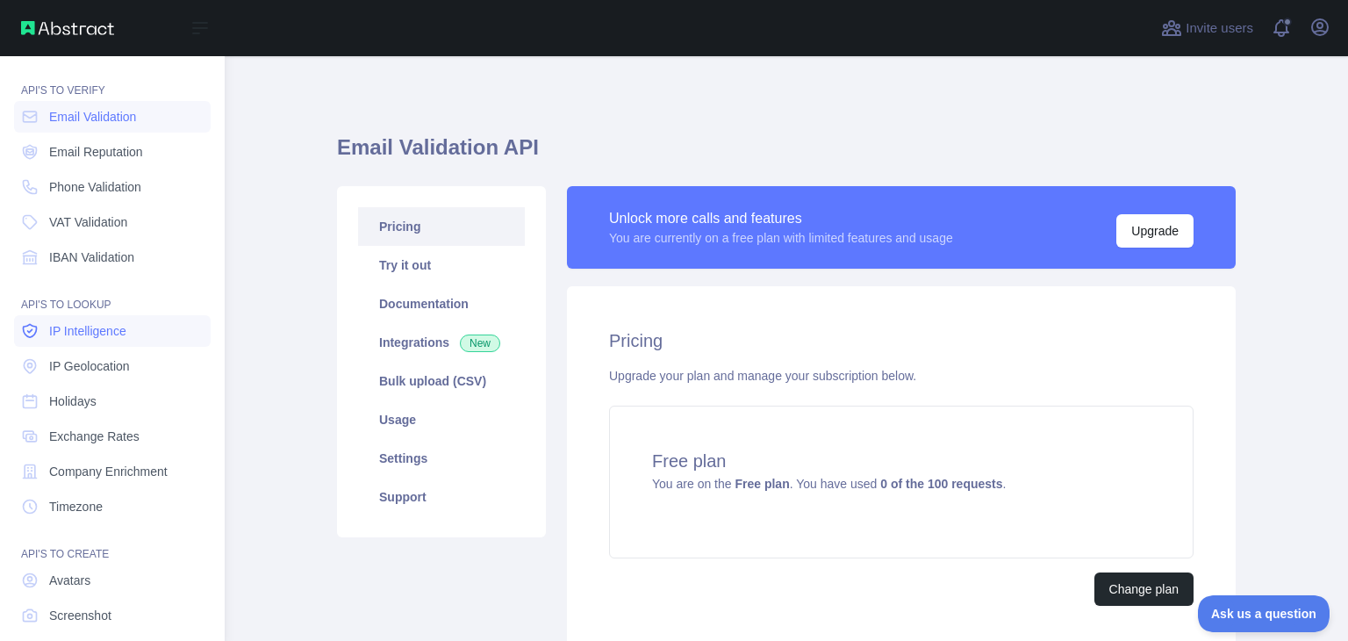
scroll to position [132, 0]
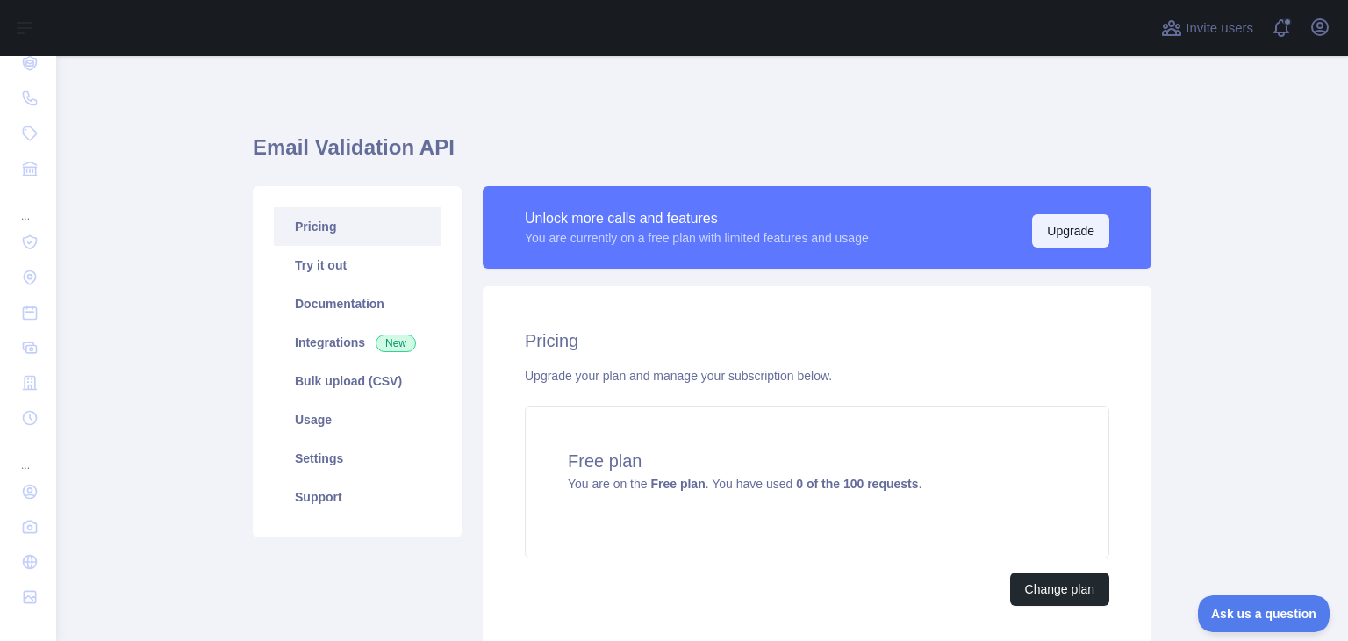
click at [1043, 227] on button "Upgrade" at bounding box center [1070, 230] width 77 height 33
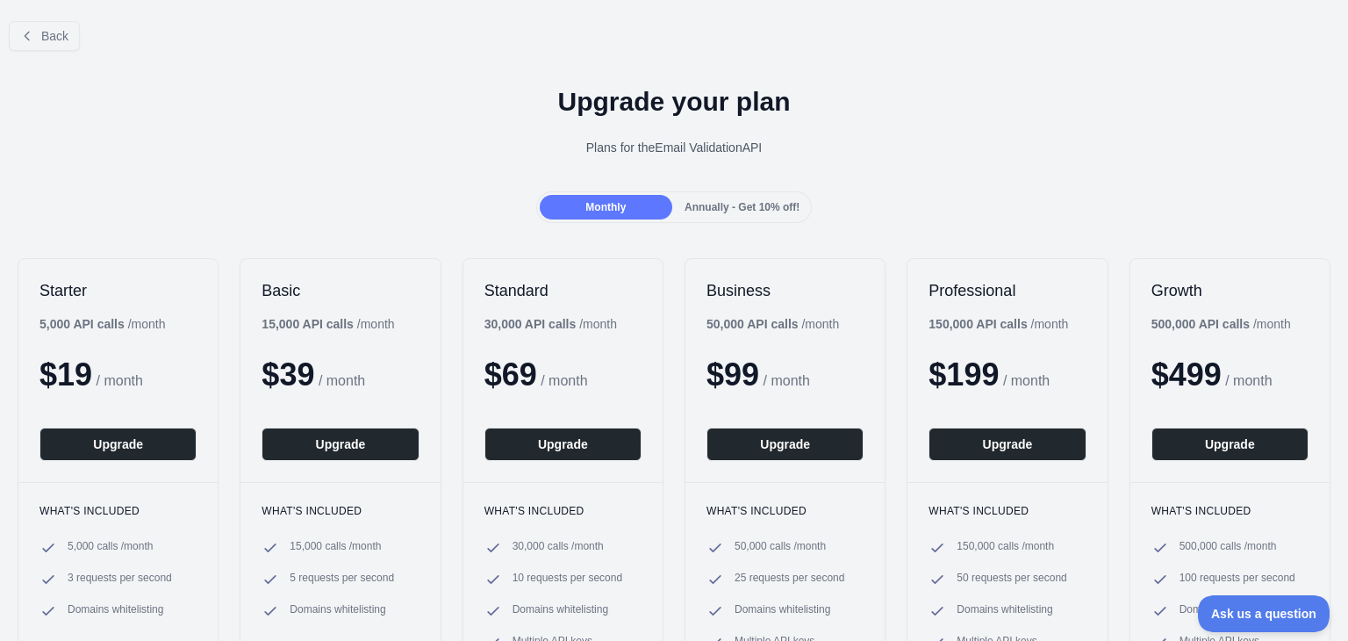
click at [734, 191] on div "Monthly Annually - Get 10% off!" at bounding box center [674, 207] width 277 height 32
click at [734, 192] on div "Monthly Annually - Get 10% off!" at bounding box center [674, 207] width 277 height 32
